Goal: Task Accomplishment & Management: Manage account settings

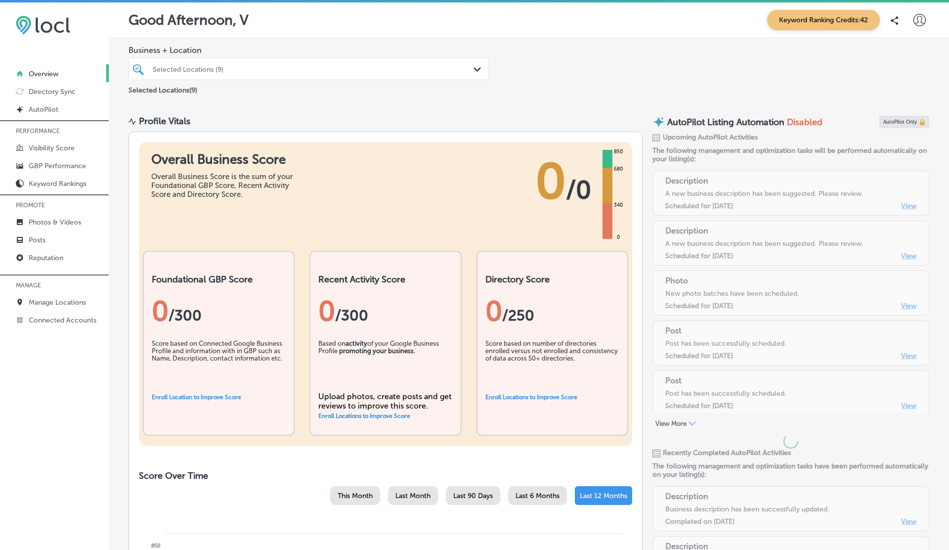
click at [924, 16] on icon at bounding box center [920, 20] width 12 height 12
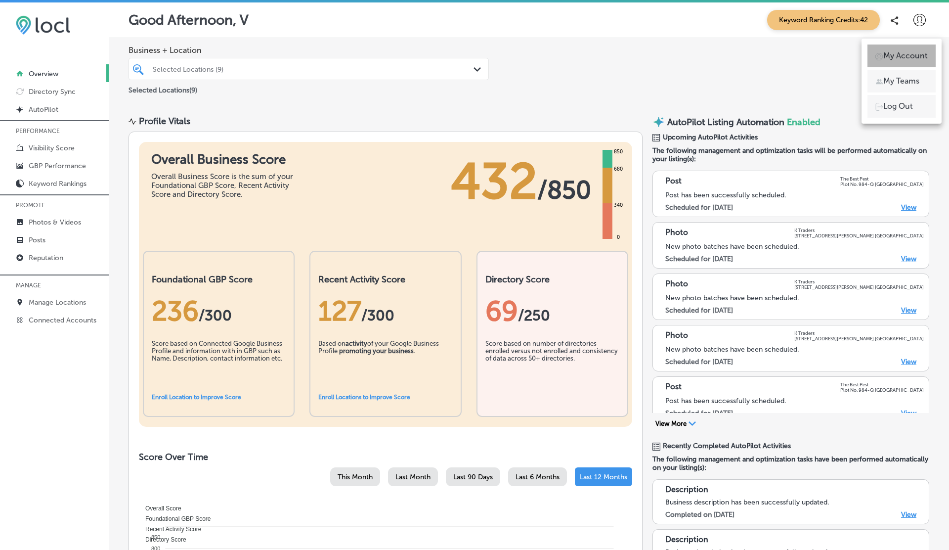
click at [902, 51] on p "My Account" at bounding box center [905, 56] width 44 height 12
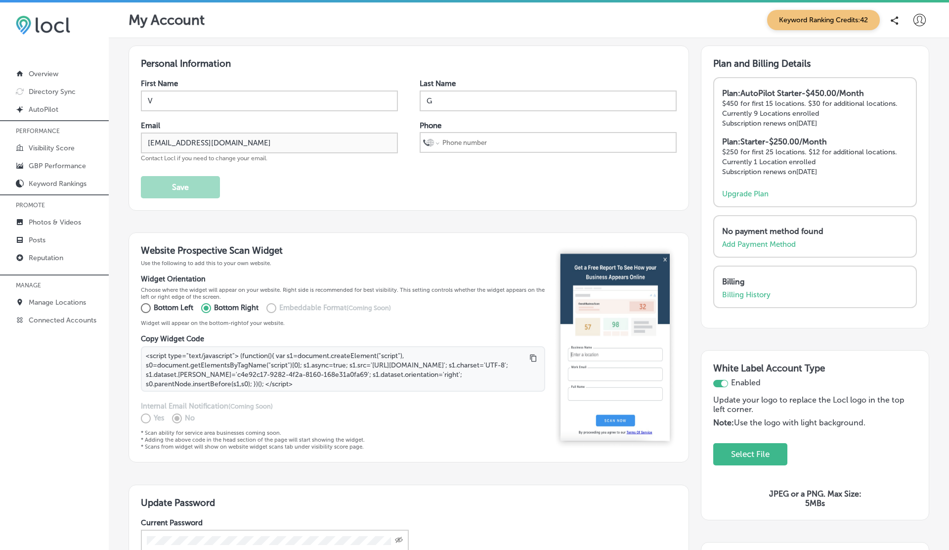
click at [147, 307] on input "Bottom Left" at bounding box center [144, 308] width 20 height 16
radio input "true"
type textarea "<script type="text/javascript"> (function(){ var s1=document.createElement("scr…"
click at [208, 302] on input "Bottom Right" at bounding box center [204, 308] width 20 height 16
radio input "true"
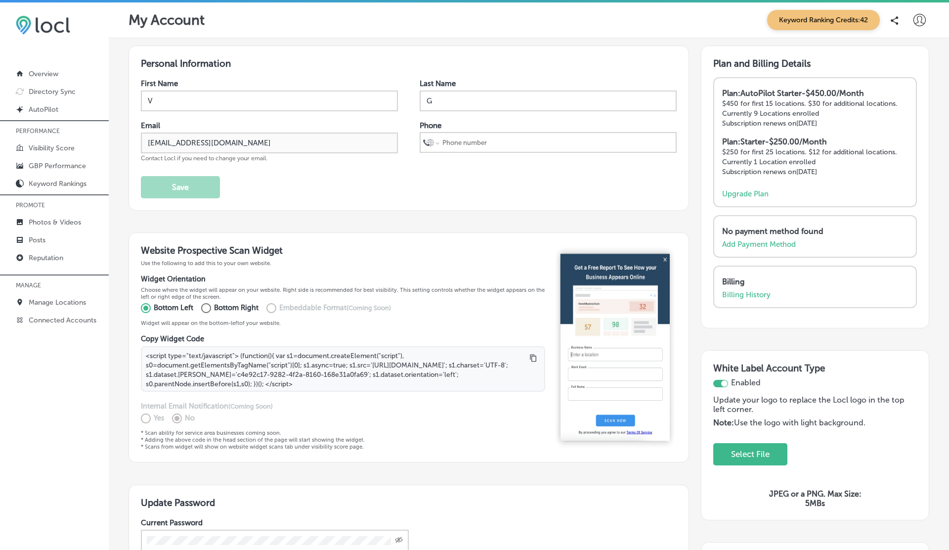
type textarea "<script type="text/javascript"> (function(){ var s1=document.createElement("scr…"
click at [466, 235] on div "Website Prospective Scan Widget Use the following to add this to your own websi…" at bounding box center [409, 347] width 561 height 230
click at [412, 187] on div "First Name V Last Name G Email [EMAIL_ADDRESS][DOMAIN_NAME] Contact Locl if you…" at bounding box center [409, 138] width 536 height 119
click at [493, 177] on div "First Name V Last Name G Email [EMAIL_ADDRESS][DOMAIN_NAME] Contact Locl if you…" at bounding box center [409, 138] width 536 height 119
click at [353, 208] on div "Personal Information First Name V Last Name G Email vasilikigreece69+ap01@gmail…" at bounding box center [409, 127] width 561 height 165
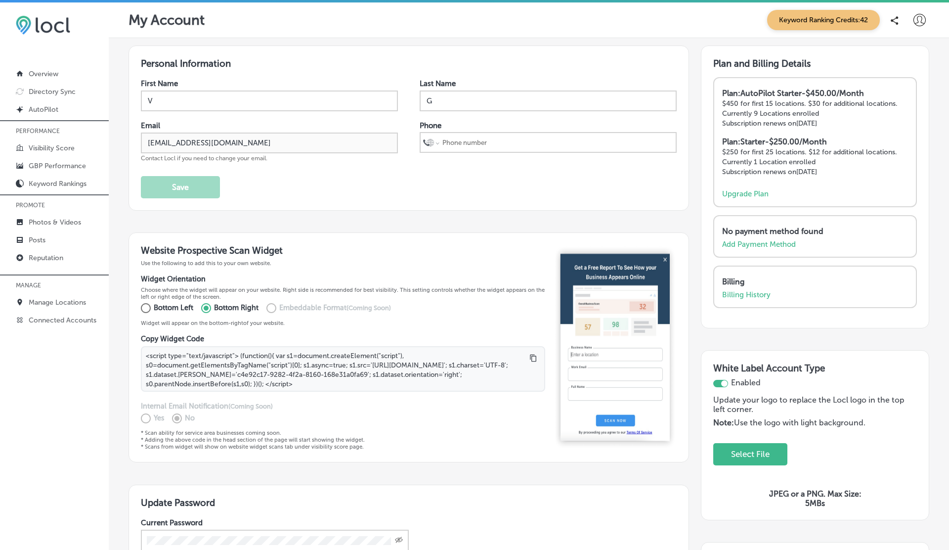
click at [457, 193] on div "First Name V Last Name G Email vasilikigreece69+ap01@gmail.com Contact Locl if …" at bounding box center [409, 138] width 536 height 119
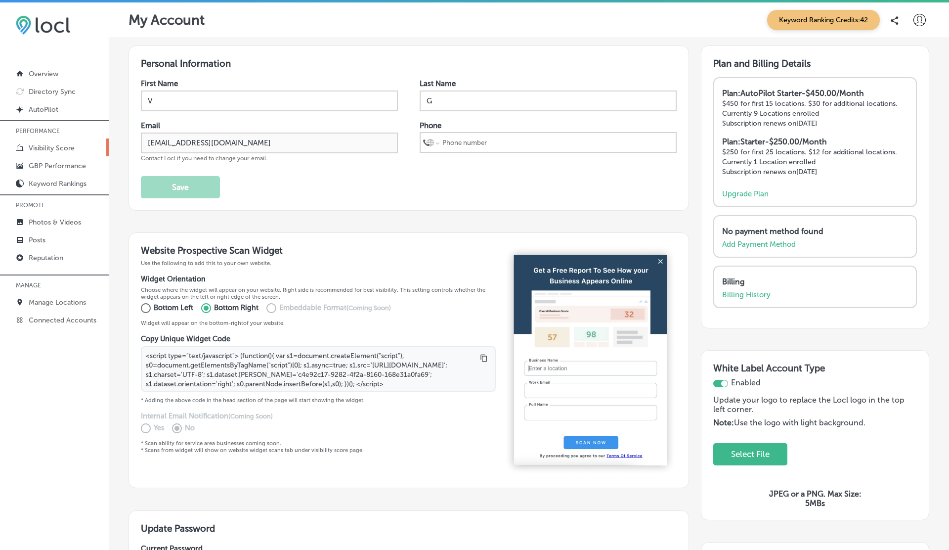
click at [46, 151] on p "Visibility Score" at bounding box center [52, 148] width 46 height 8
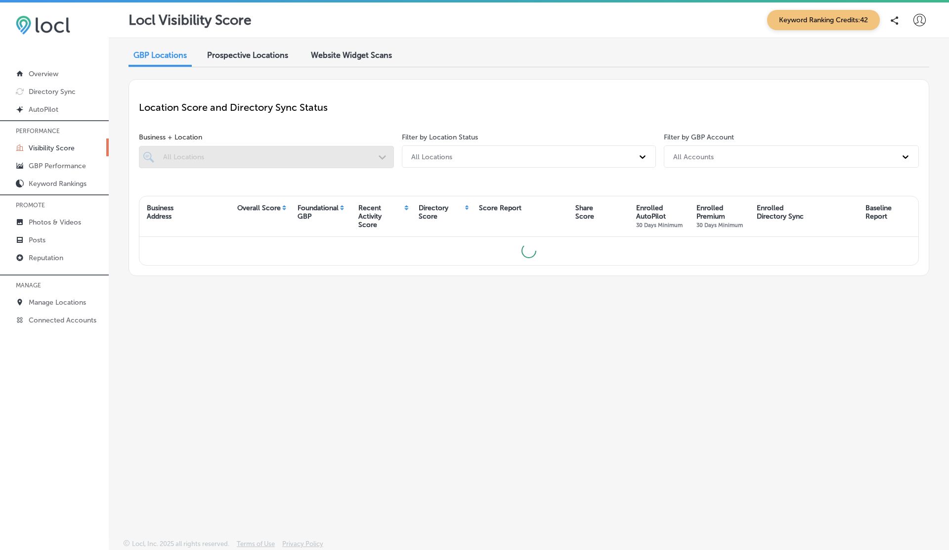
click at [241, 57] on span "Prospective Locations" at bounding box center [247, 54] width 81 height 9
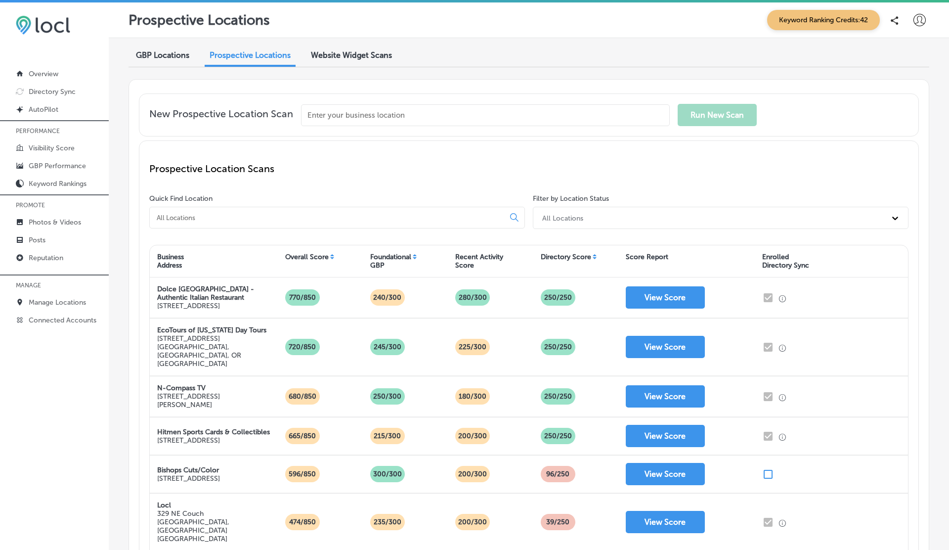
click at [921, 23] on icon at bounding box center [920, 20] width 12 height 12
click at [914, 50] on p "My Account" at bounding box center [905, 56] width 44 height 12
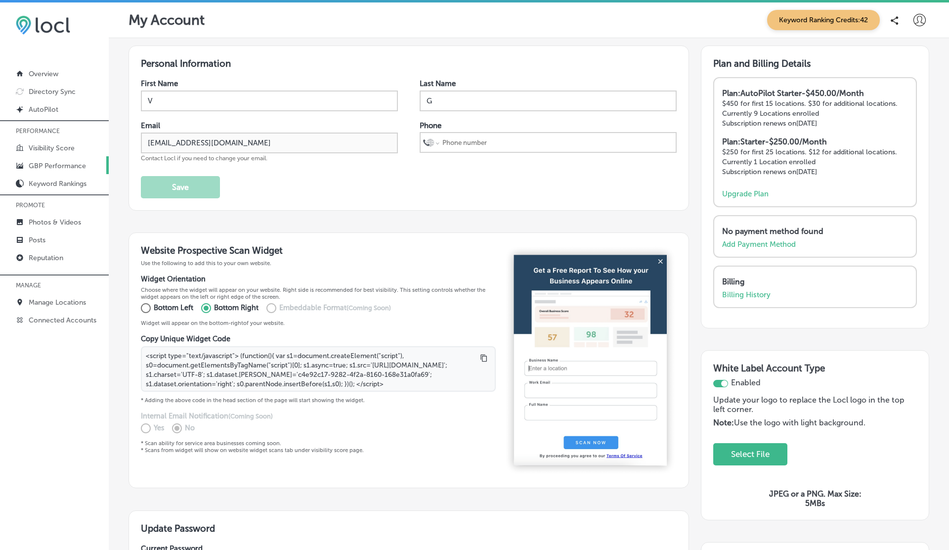
click at [62, 164] on p "GBP Performance" at bounding box center [57, 166] width 57 height 8
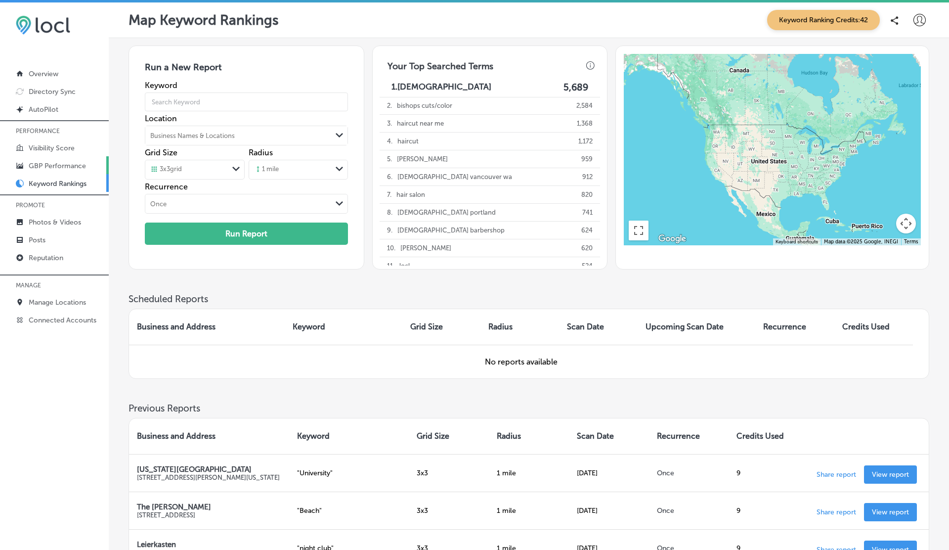
click at [53, 163] on p "GBP Performance" at bounding box center [57, 166] width 57 height 8
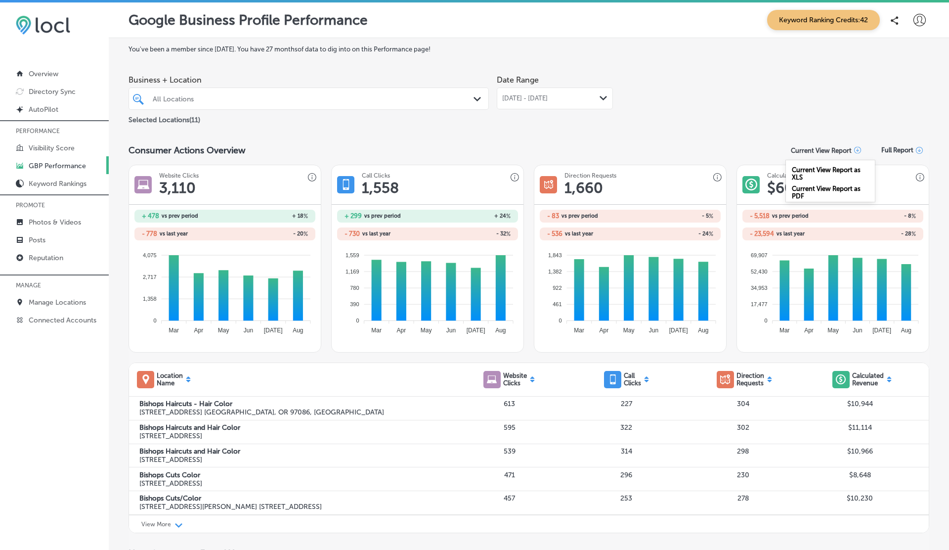
click at [823, 150] on p "Current View Report" at bounding box center [821, 150] width 61 height 7
click at [802, 187] on div "Current View Report as PDF" at bounding box center [830, 190] width 89 height 19
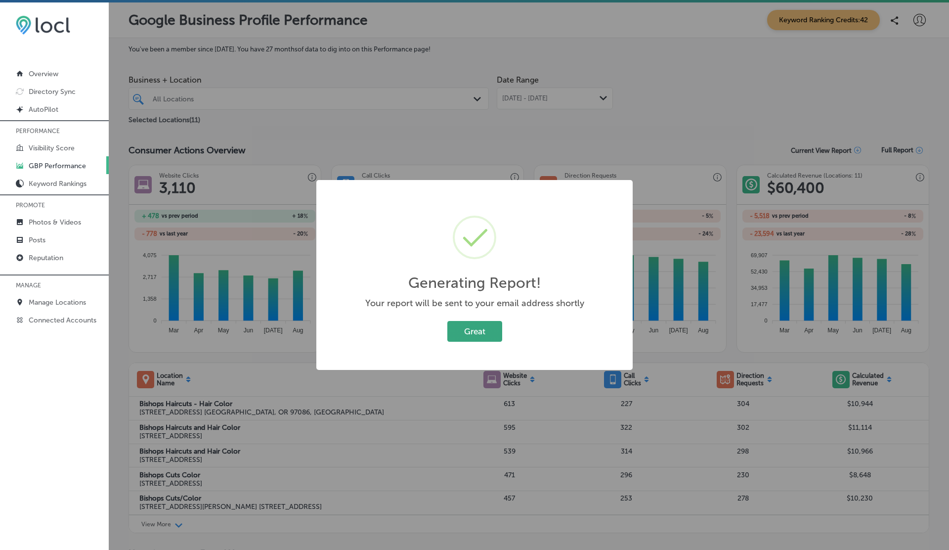
click at [480, 328] on button "Great" at bounding box center [474, 331] width 55 height 20
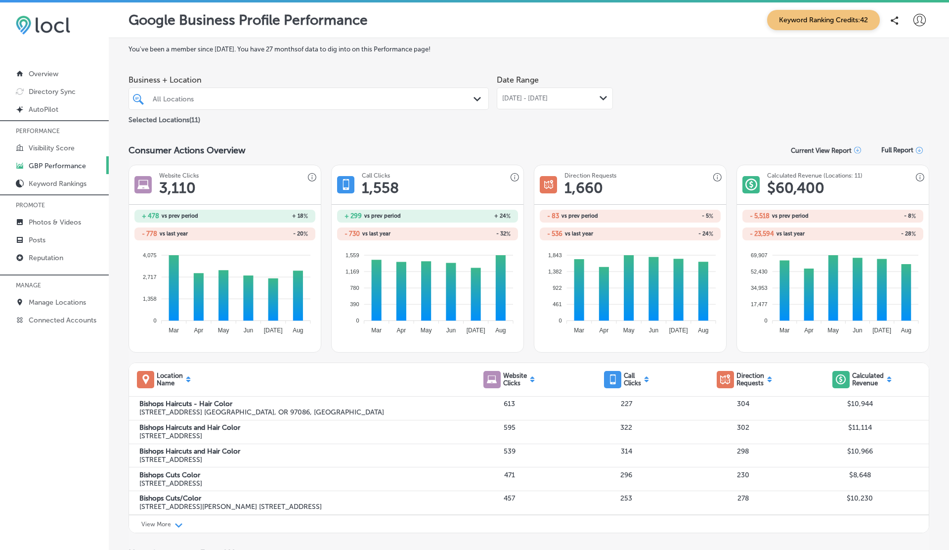
click at [917, 16] on icon at bounding box center [920, 20] width 12 height 12
click at [898, 49] on li "My Account" at bounding box center [902, 55] width 68 height 23
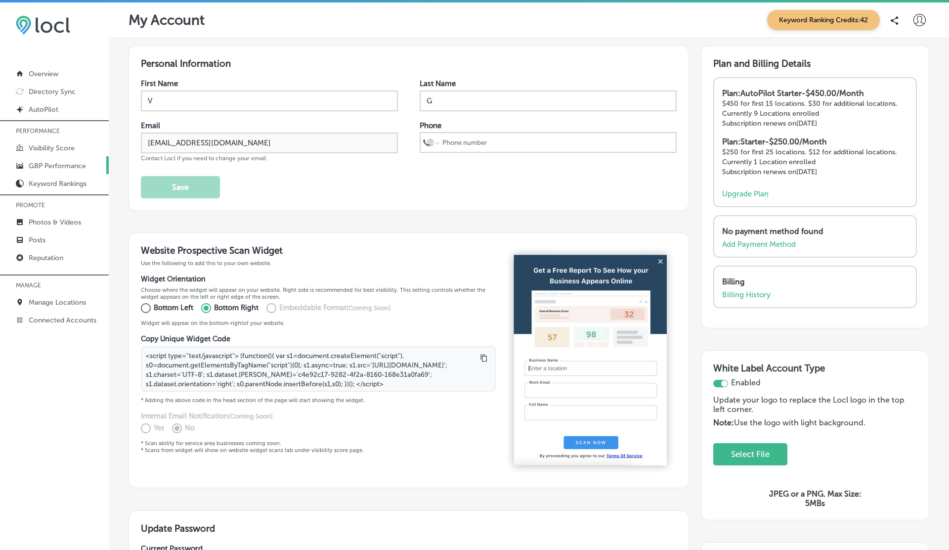
click at [55, 165] on p "GBP Performance" at bounding box center [57, 166] width 57 height 8
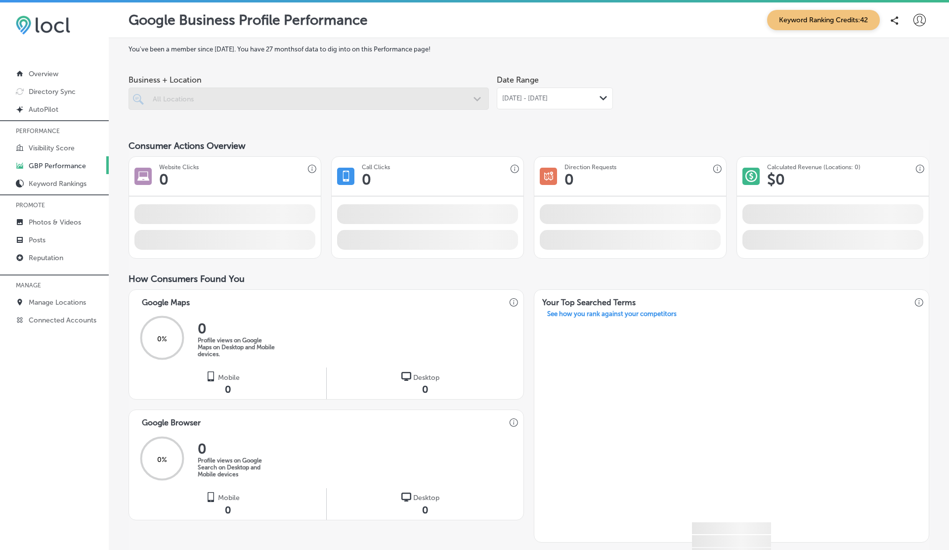
click at [917, 23] on icon at bounding box center [920, 20] width 12 height 12
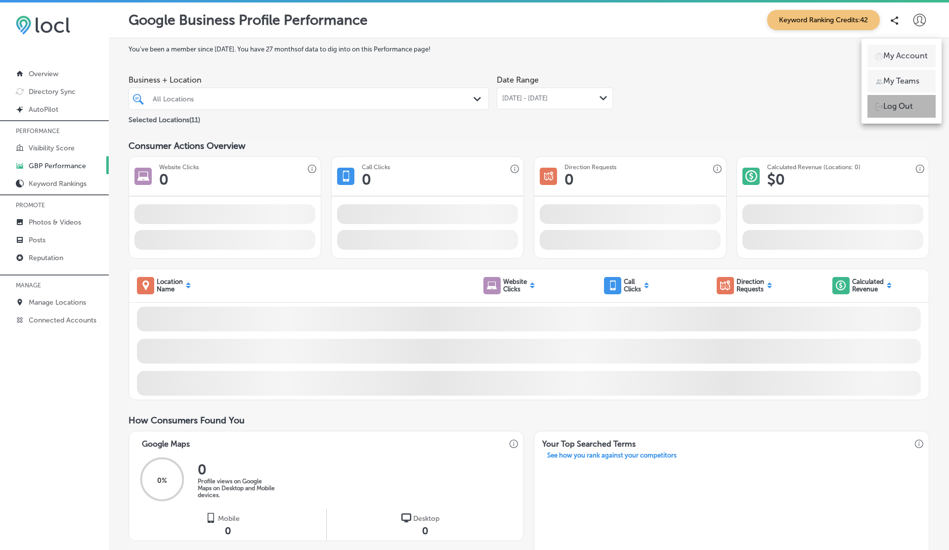
click at [889, 109] on p "Log Out" at bounding box center [898, 106] width 30 height 12
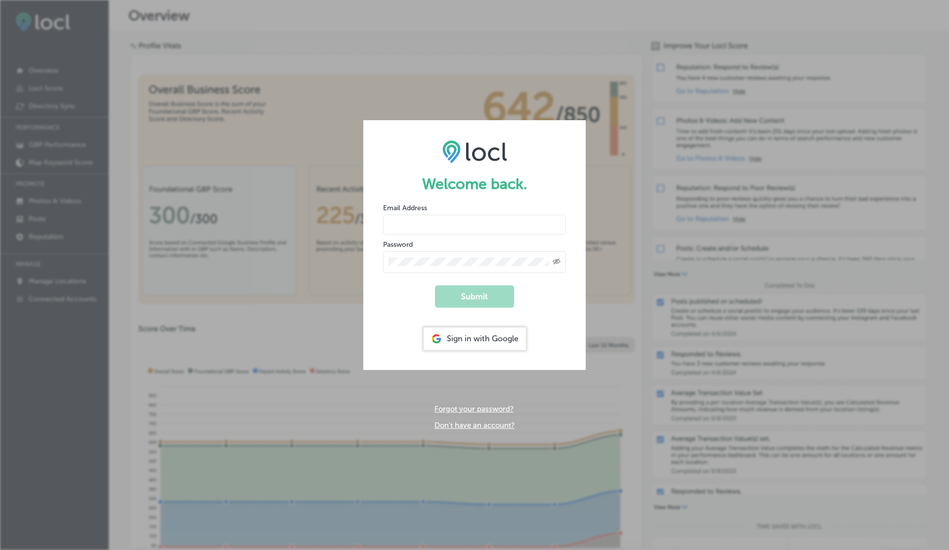
click at [414, 223] on input "email" at bounding box center [474, 225] width 183 height 20
click at [435, 285] on button "Submit" at bounding box center [474, 296] width 79 height 22
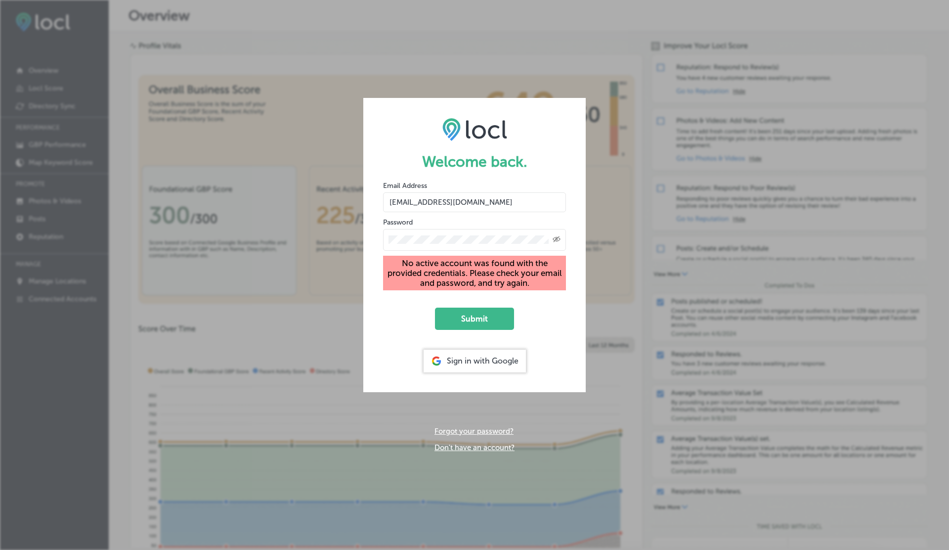
type input "[EMAIL_ADDRESS][DOMAIN_NAME]"
click at [435, 308] on button "Submit" at bounding box center [474, 319] width 79 height 22
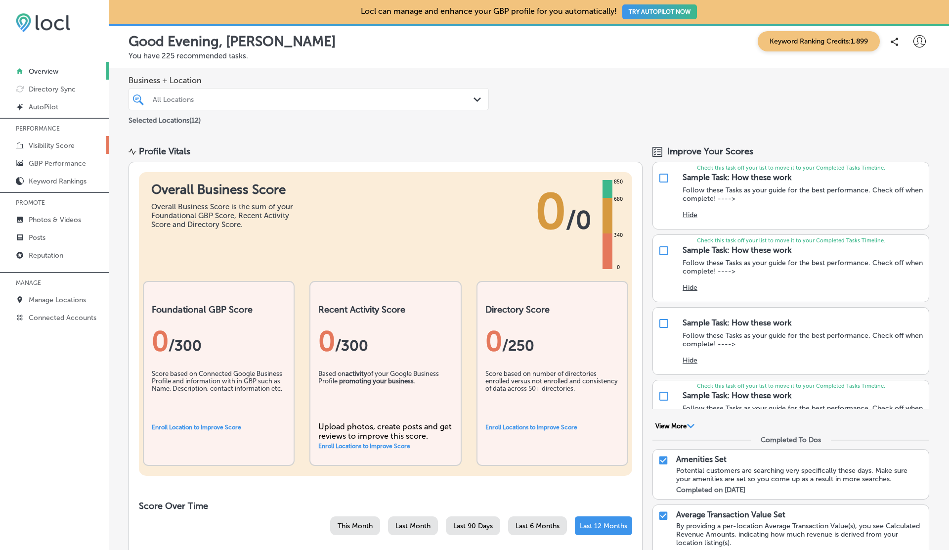
click at [55, 145] on p "Visibility Score" at bounding box center [52, 145] width 46 height 8
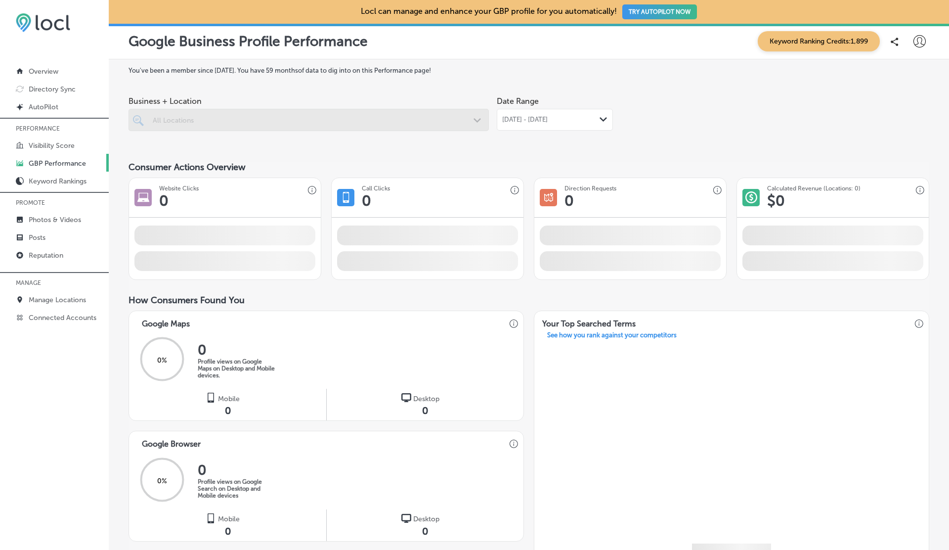
click at [55, 162] on p "GBP Performance" at bounding box center [57, 163] width 57 height 8
